Goal: Task Accomplishment & Management: Use online tool/utility

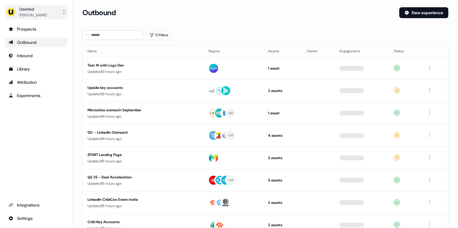
click at [46, 16] on div "Tristan Saunders" at bounding box center [32, 15] width 27 height 6
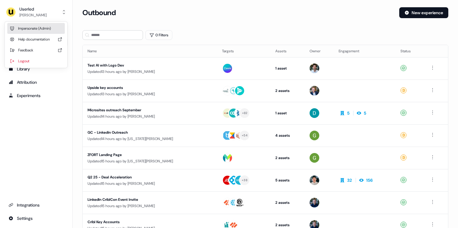
click at [38, 28] on div "Impersonate (Admin)" at bounding box center [36, 28] width 58 height 11
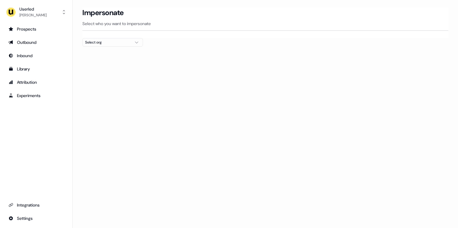
click at [120, 41] on div "Select org" at bounding box center [107, 42] width 45 height 6
type input "*****"
click at [100, 65] on div "Canva" at bounding box center [113, 64] width 60 height 10
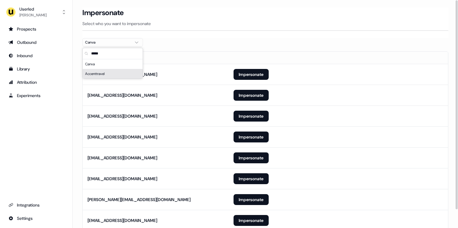
click at [79, 75] on section "Loading... Impersonate Select who you want to impersonate Canva Email kullan@ca…" at bounding box center [265, 127] width 385 height 241
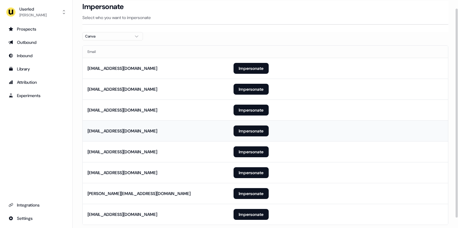
scroll to position [9, 0]
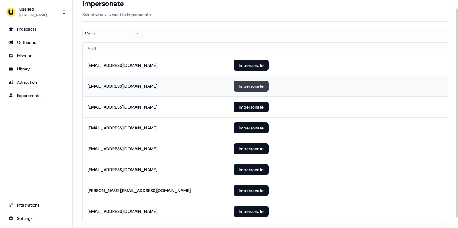
click at [245, 85] on button "Impersonate" at bounding box center [251, 86] width 35 height 11
